Goal: Information Seeking & Learning: Find specific fact

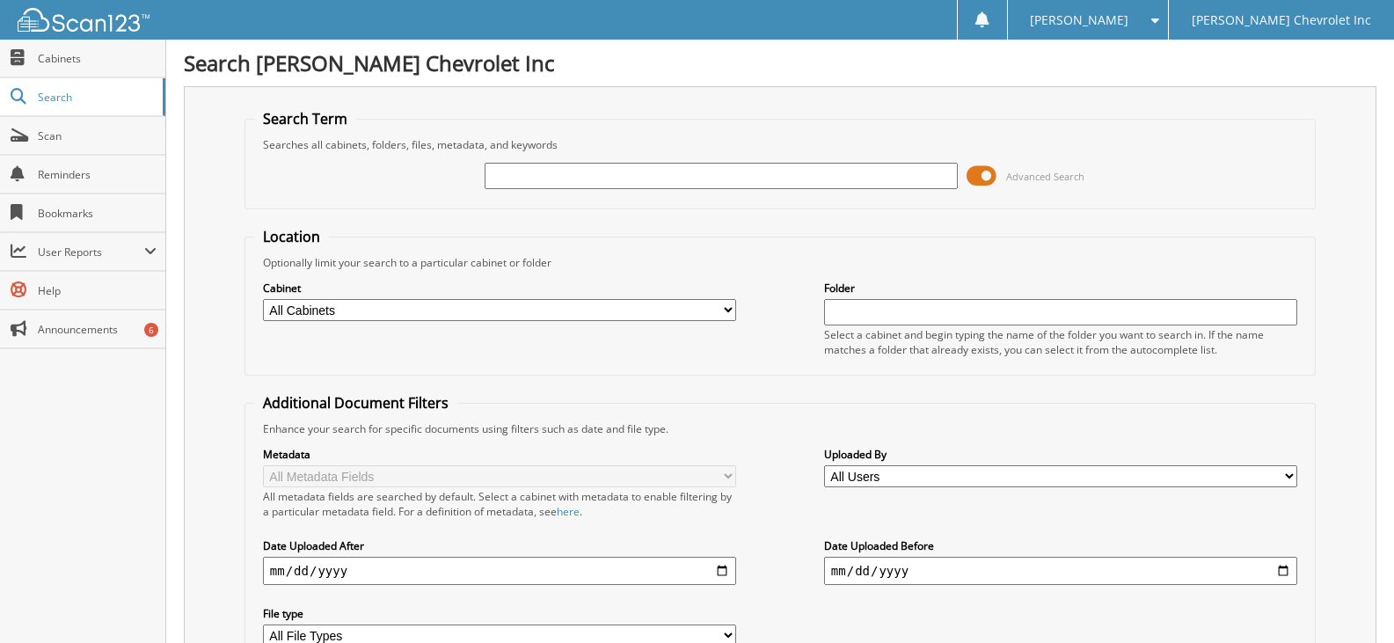
click at [501, 174] on input "text" at bounding box center [721, 176] width 473 height 26
type input "doctor drain"
click at [984, 172] on span at bounding box center [982, 176] width 30 height 26
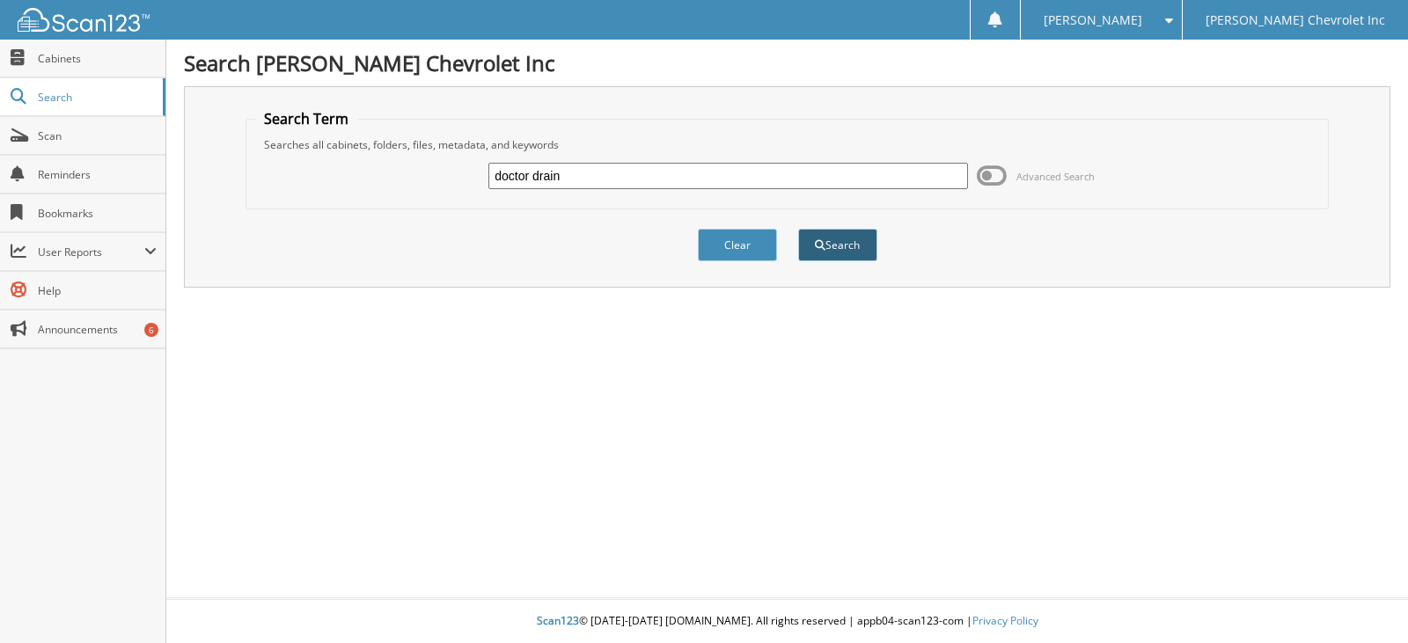
click at [853, 252] on button "Search" at bounding box center [837, 245] width 79 height 33
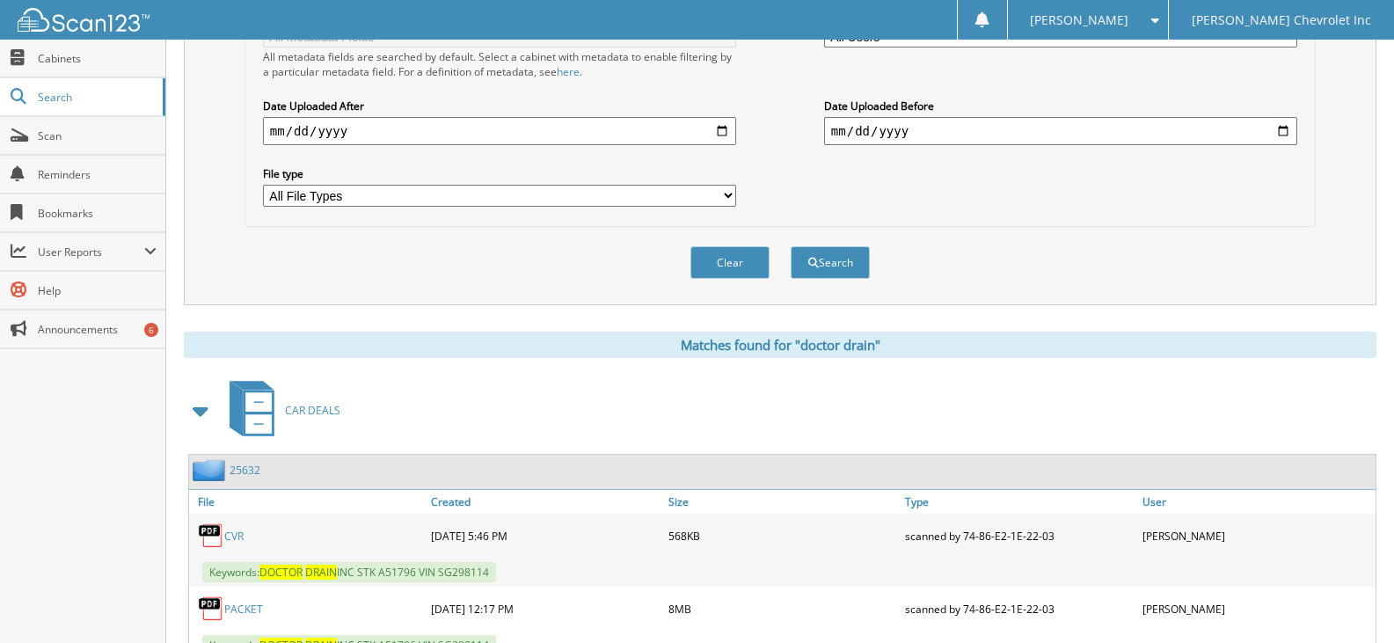
scroll to position [511, 0]
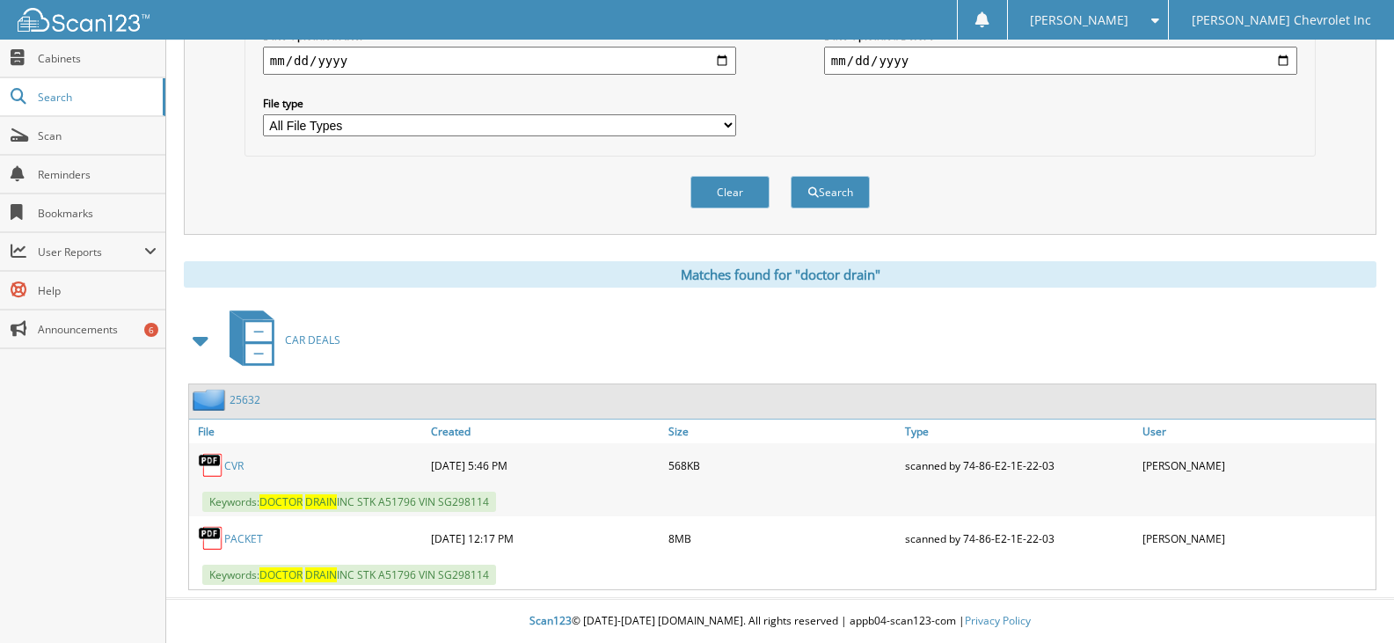
click at [249, 539] on link "PACKET" at bounding box center [243, 538] width 39 height 15
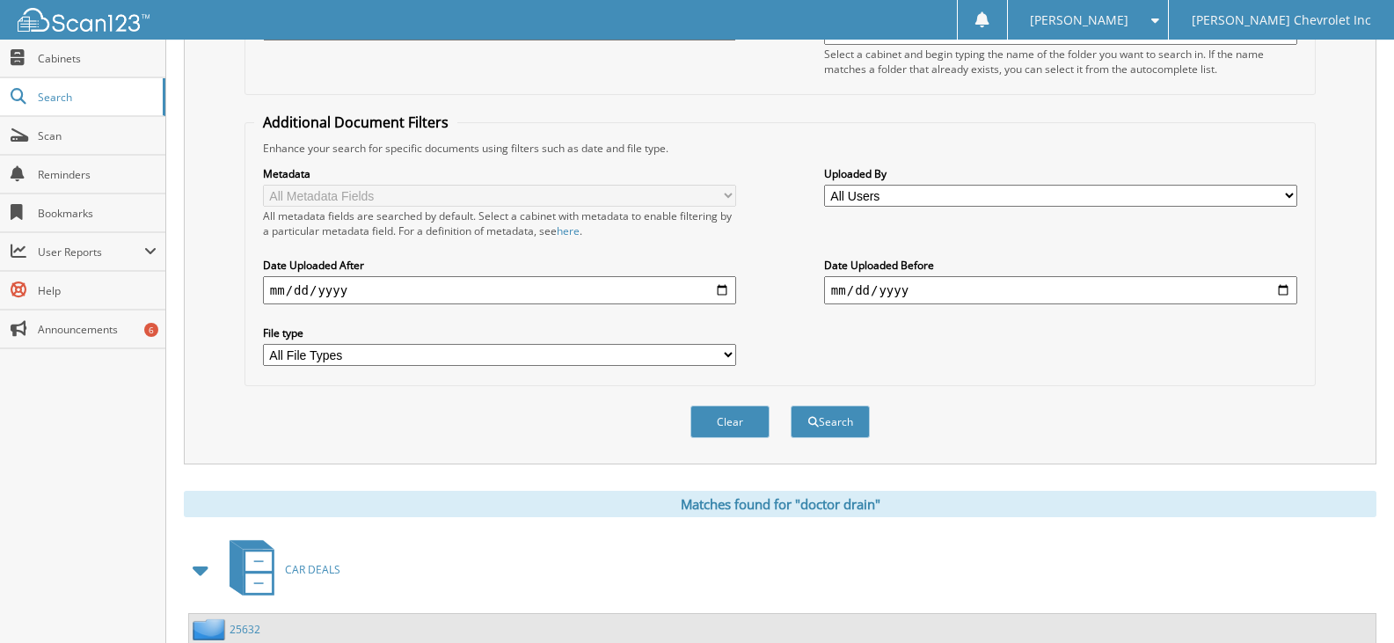
scroll to position [0, 0]
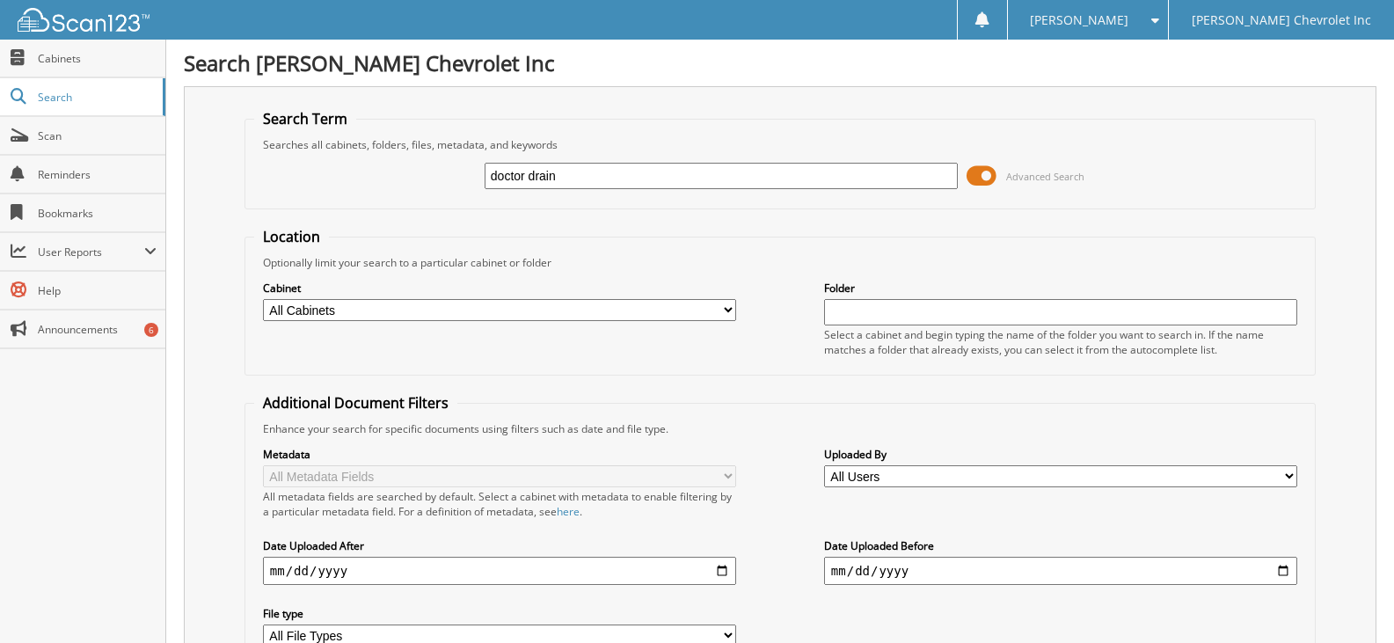
click at [575, 172] on input "doctor drain" at bounding box center [721, 176] width 473 height 26
type input "d"
type input "[PERSON_NAME]"
click at [981, 173] on span at bounding box center [982, 176] width 30 height 26
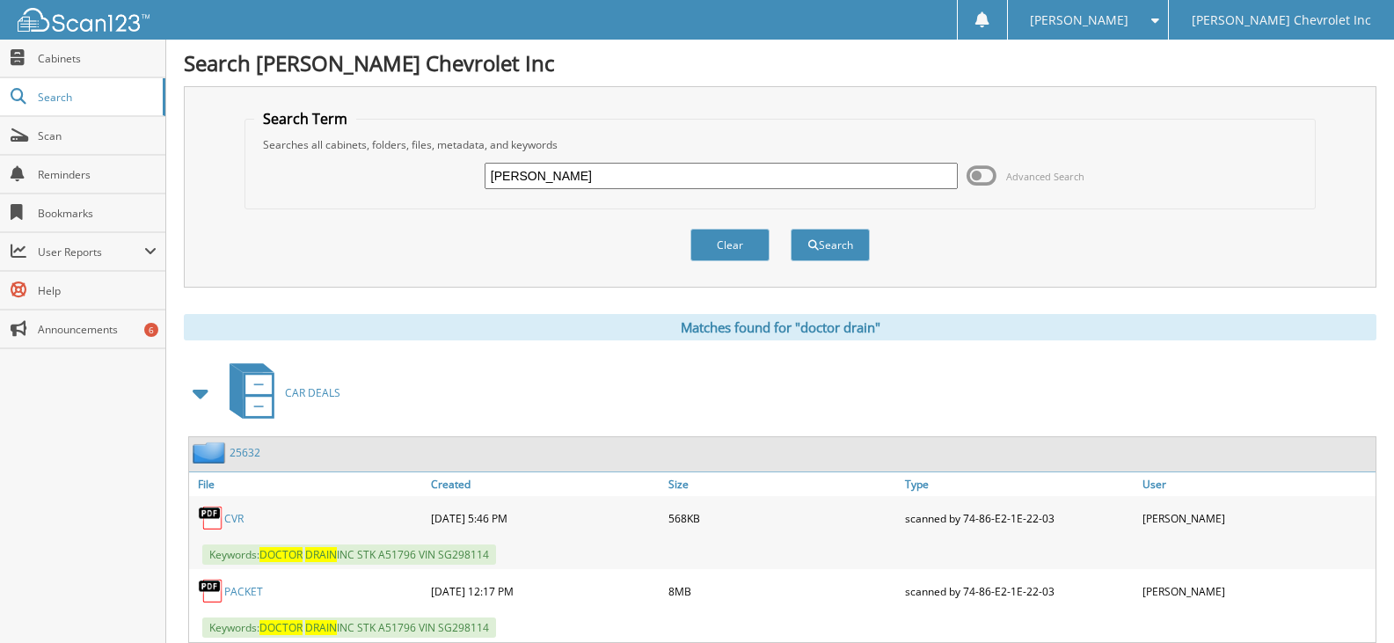
scroll to position [53, 0]
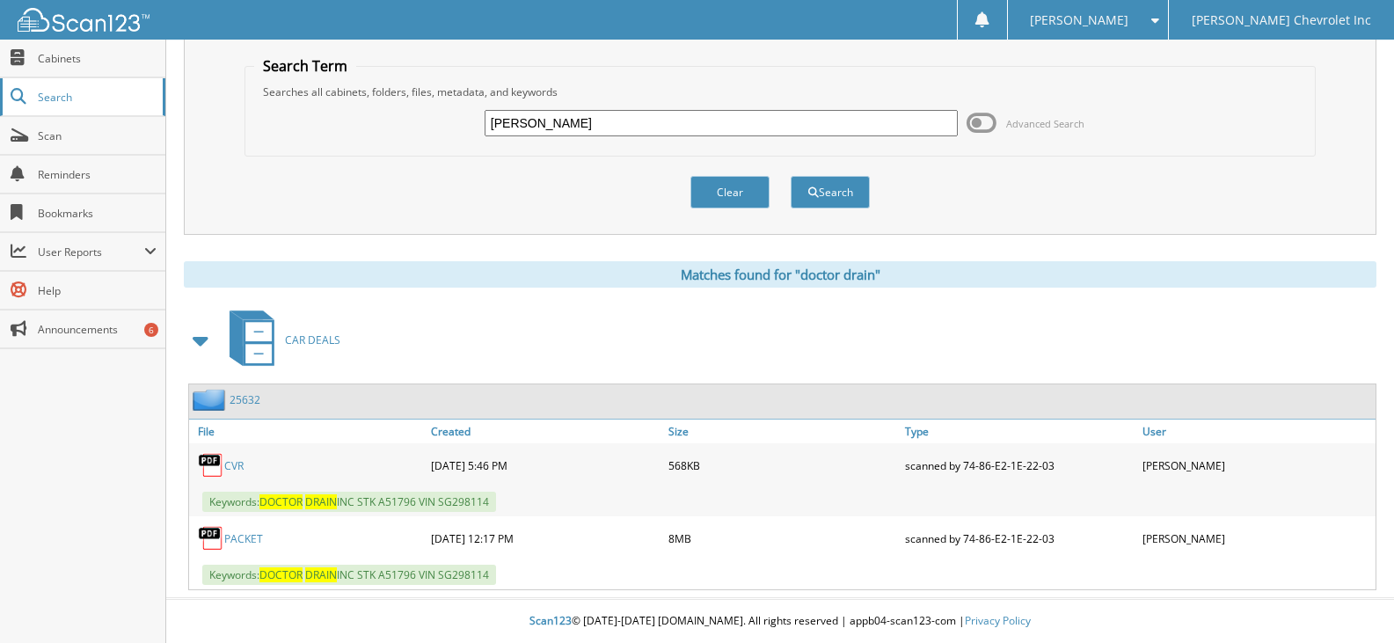
click at [88, 98] on span "Search" at bounding box center [96, 97] width 116 height 15
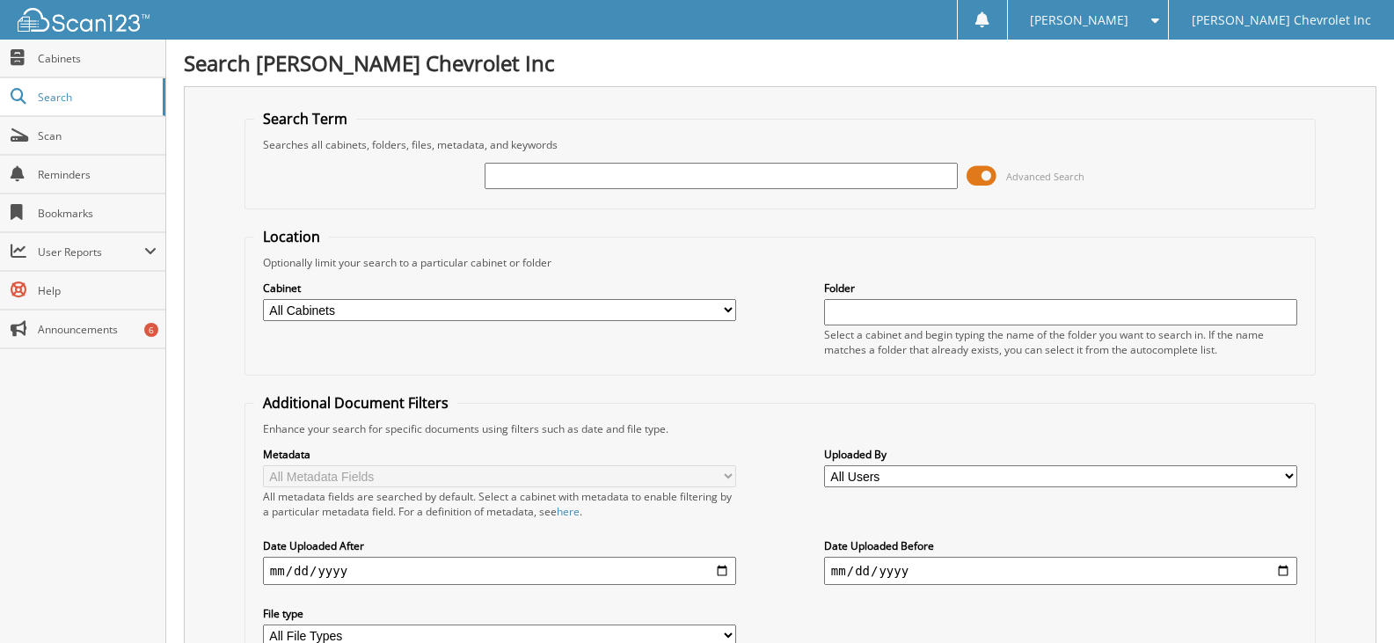
click at [732, 316] on select "All Cabinets ACCOUNTS PAYABLE AUDIT AUTOMATE SERVICE RO CAR DEALS CDK SERVICE R…" at bounding box center [499, 310] width 473 height 22
select select "19507"
click at [263, 299] on select "All Cabinets ACCOUNTS PAYABLE AUDIT AUTOMATE SERVICE RO CAR DEALS CDK SERVICE R…" at bounding box center [499, 310] width 473 height 22
click at [984, 174] on span at bounding box center [982, 176] width 30 height 26
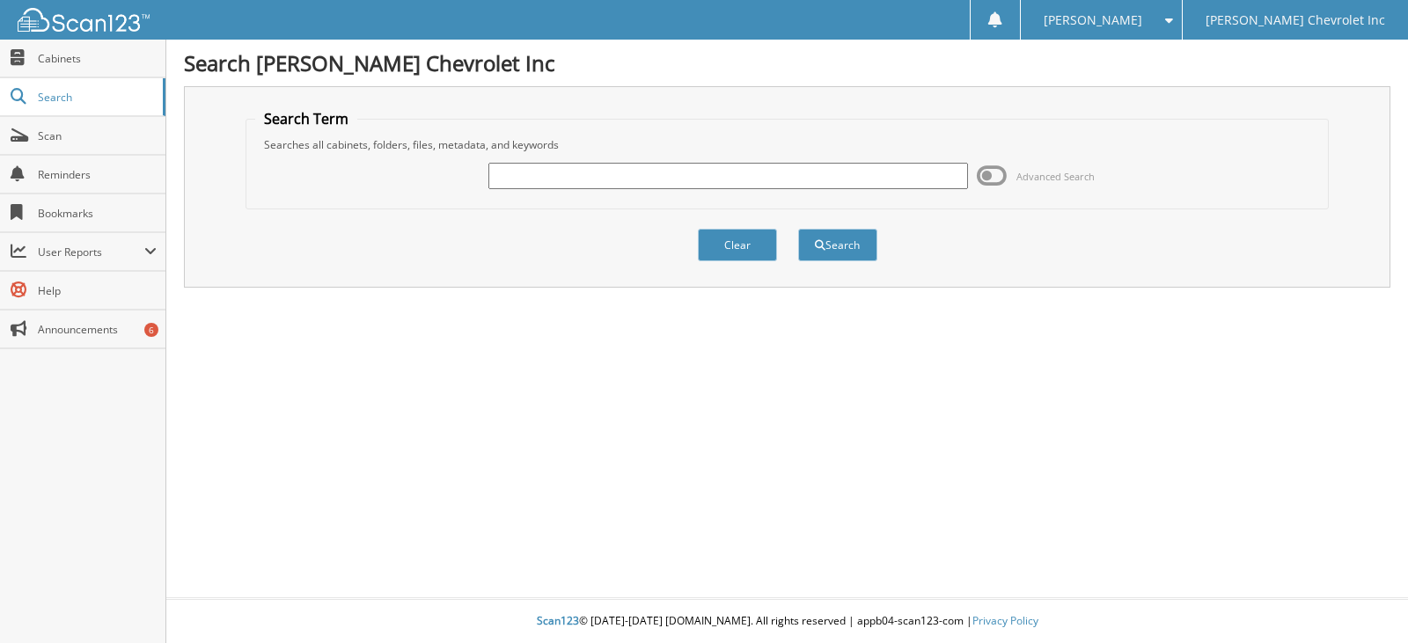
click at [618, 182] on input "text" at bounding box center [727, 176] width 479 height 26
type input "dr drain"
click at [798, 229] on button "Search" at bounding box center [837, 245] width 79 height 33
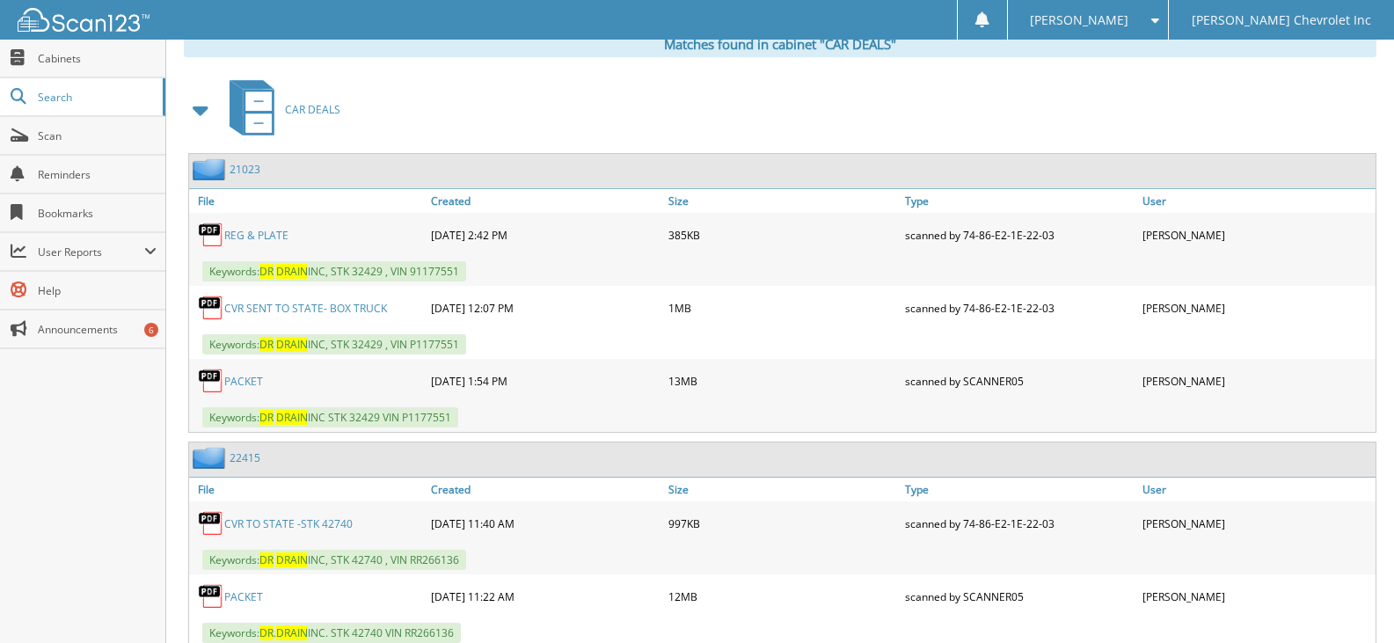
scroll to position [880, 0]
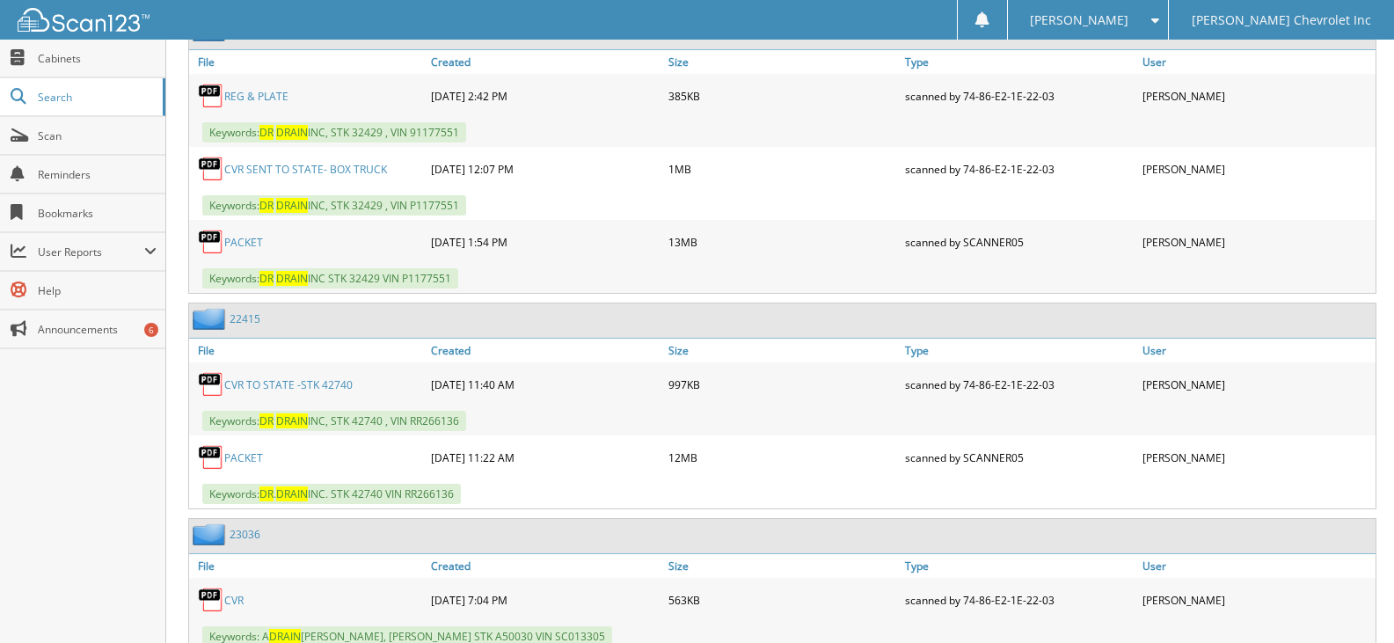
click at [243, 457] on link "PACKET" at bounding box center [243, 457] width 39 height 15
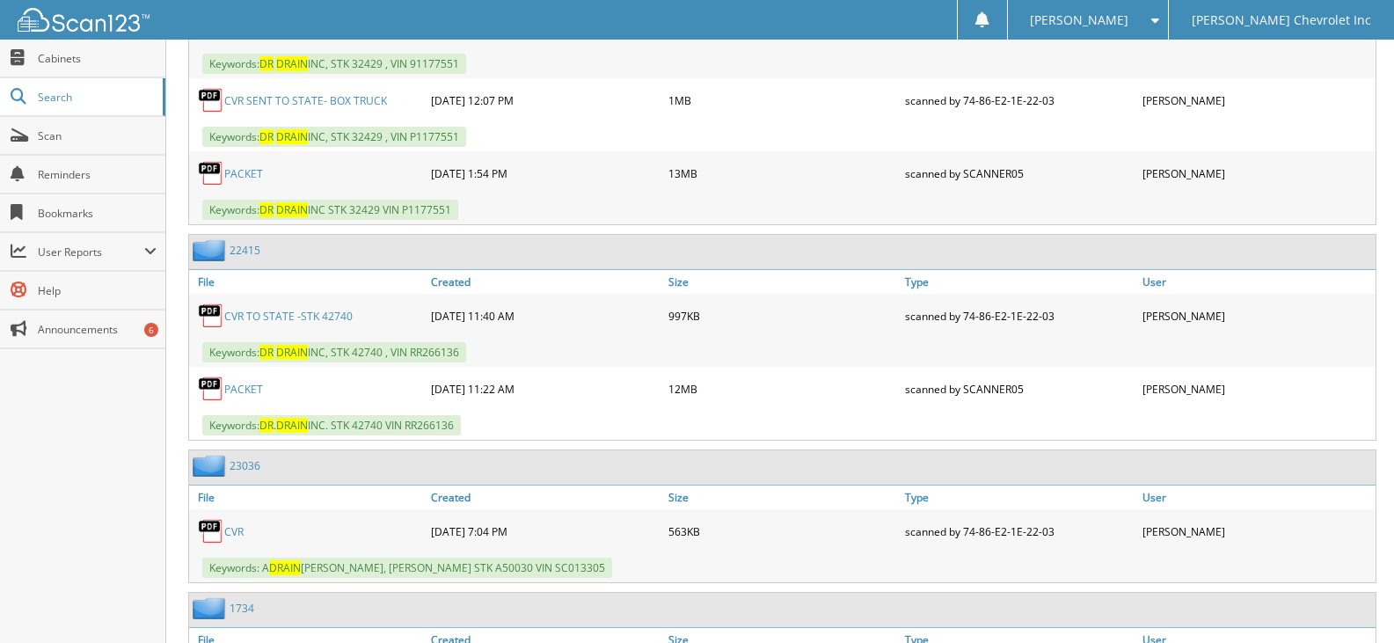
scroll to position [860, 0]
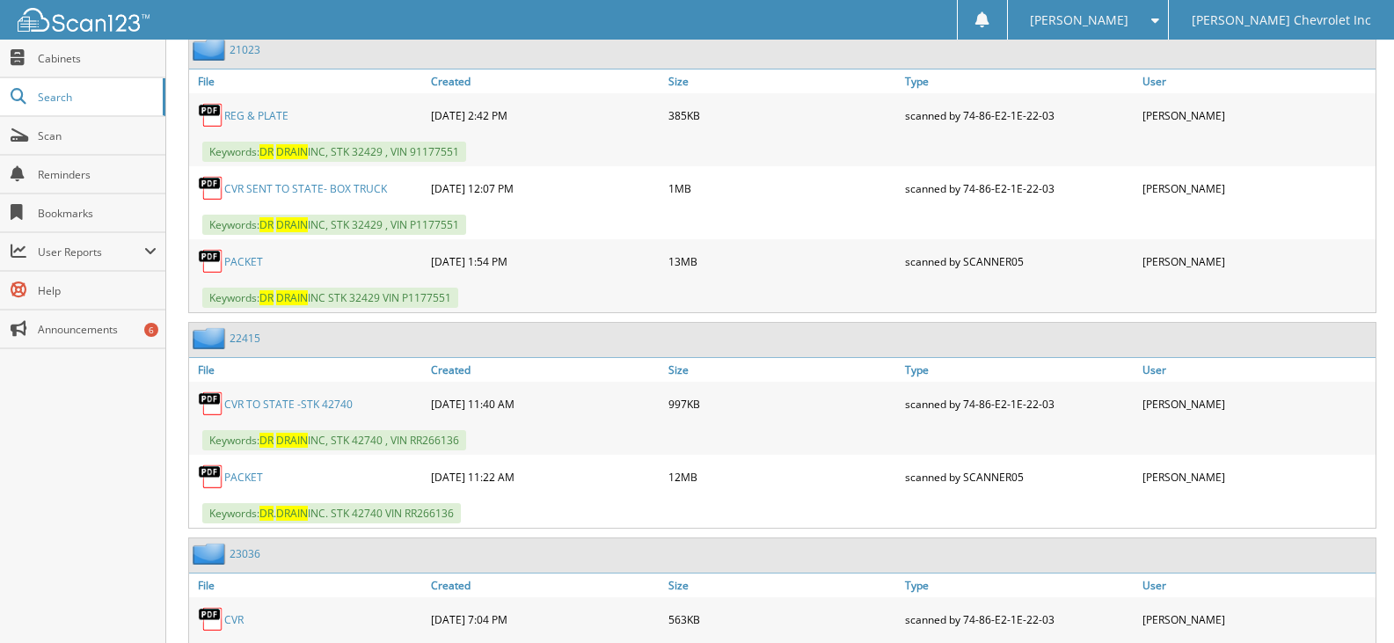
click at [245, 477] on link "PACKET" at bounding box center [243, 477] width 39 height 15
click at [245, 260] on link "PACKET" at bounding box center [243, 261] width 39 height 15
